Goal: Information Seeking & Learning: Learn about a topic

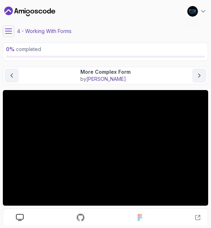
scroll to position [32, 0]
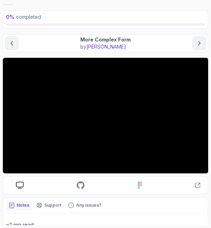
click at [159, 40] on div "More Complex Form by [PERSON_NAME]" at bounding box center [106, 43] width 202 height 14
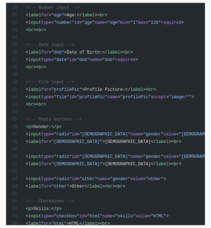
scroll to position [522, 0]
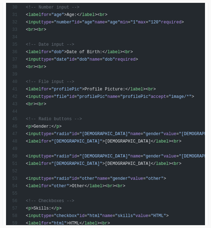
click at [77, 176] on span "id" at bounding box center [74, 178] width 5 height 5
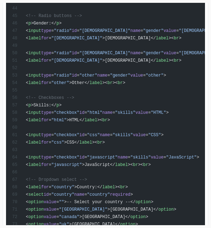
scroll to position [627, 0]
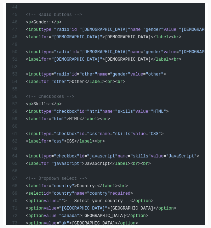
click at [176, 145] on div "<! DOCTYPE html > < html lang = "en" > < head > < meta charset = "UTF-8" > < ti…" at bounding box center [105, 31] width 190 height 735
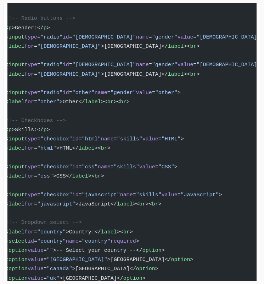
scroll to position [0, 22]
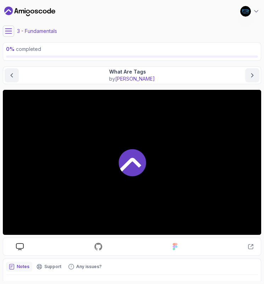
click at [11, 29] on icon at bounding box center [8, 31] width 7 height 7
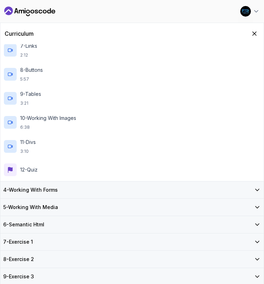
scroll to position [215, 0]
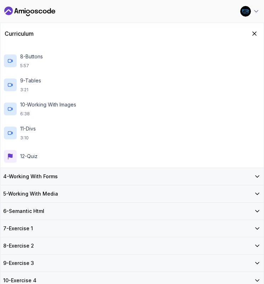
click at [56, 173] on h3 "4 - Working With Forms" at bounding box center [30, 176] width 55 height 7
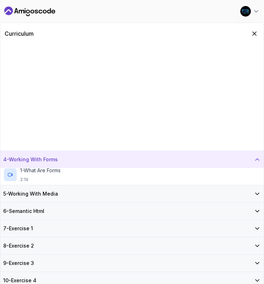
scroll to position [0, 0]
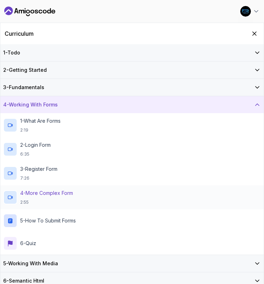
click at [82, 191] on div "4 - More Complex Form 2:55" at bounding box center [131, 198] width 257 height 16
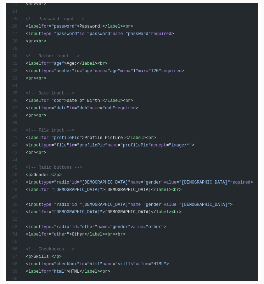
scroll to position [508, 0]
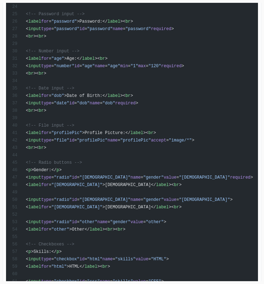
click at [116, 224] on div "<! DOCTYPE html > < html lang = "en" > < head > < meta charset = "UTF-8" > < ti…" at bounding box center [131, 179] width 243 height 735
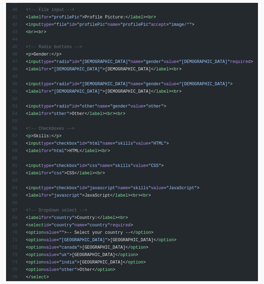
scroll to position [625, 0]
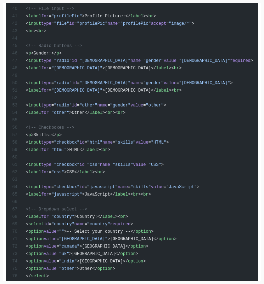
click at [104, 227] on div "<! DOCTYPE html > < html lang = "en" > < head > < meta charset = "UTF-8" > < ti…" at bounding box center [131, 62] width 243 height 735
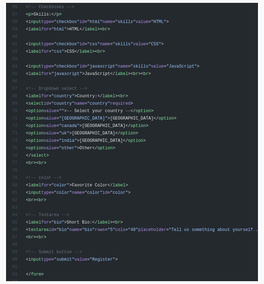
scroll to position [781, 0]
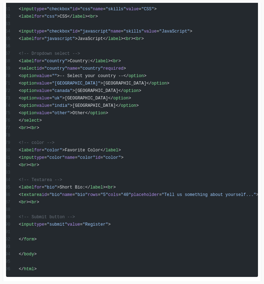
scroll to position [0, 0]
